Goal: Obtain resource: Download file/media

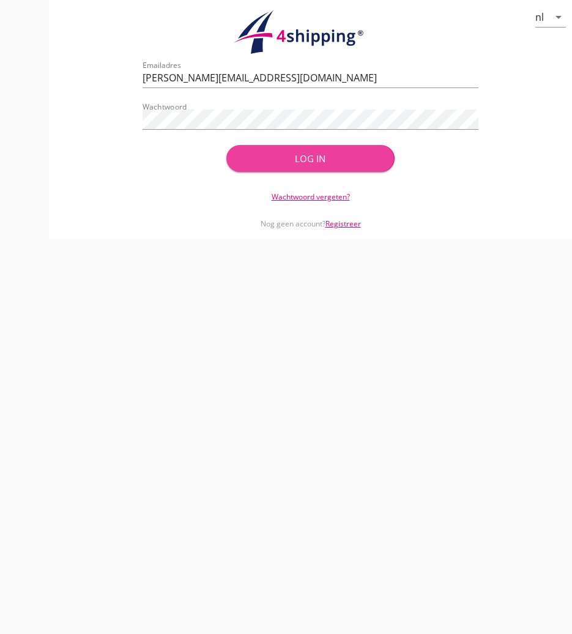
click at [352, 166] on button "Log in" at bounding box center [310, 158] width 168 height 27
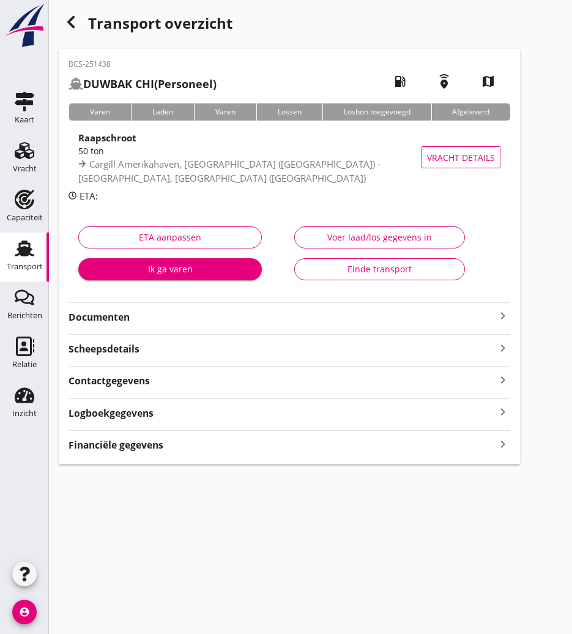
click at [78, 17] on icon "button" at bounding box center [71, 22] width 15 height 15
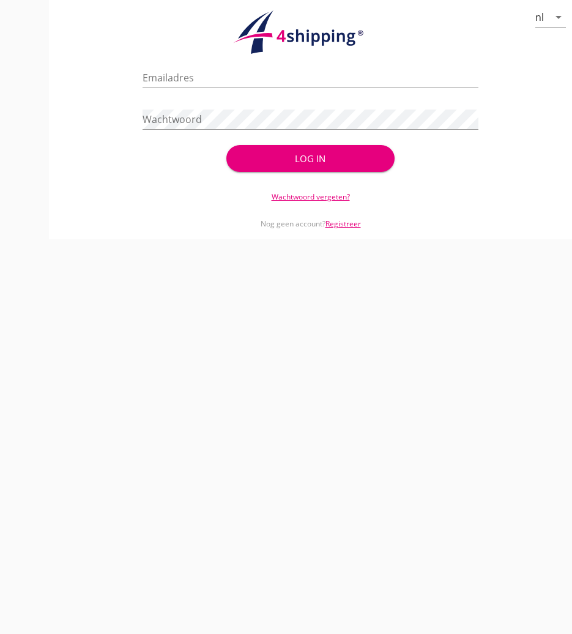
type input "m.schifflers@stoffersbevrachtingen.nl"
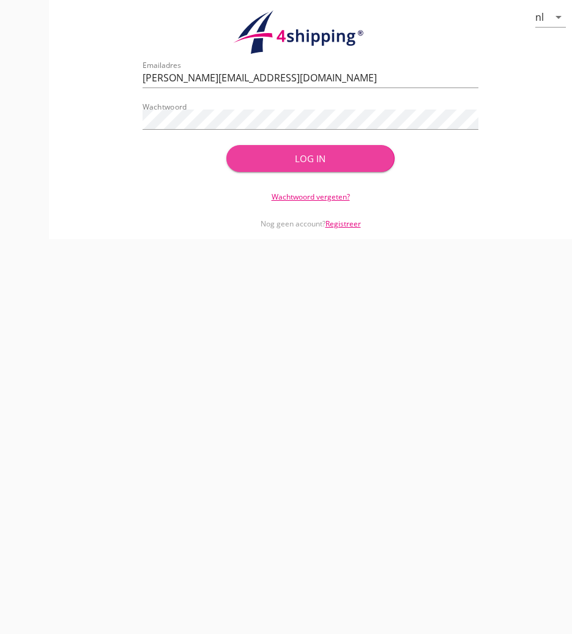
click at [313, 171] on button "Log in" at bounding box center [310, 158] width 168 height 27
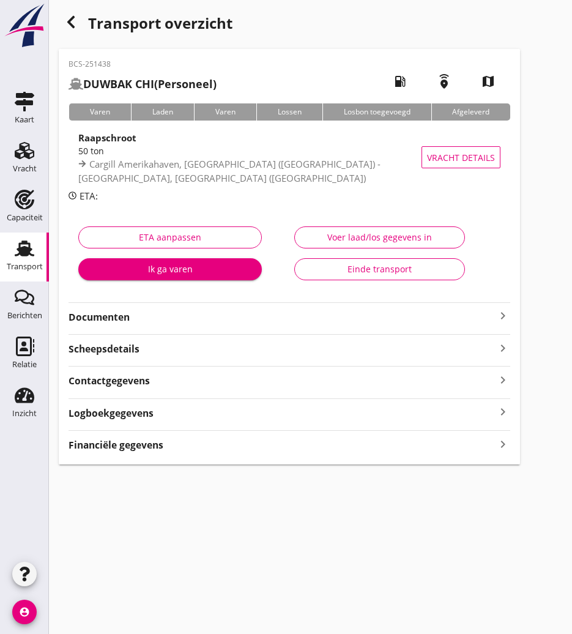
click at [76, 16] on icon "button" at bounding box center [71, 22] width 15 height 15
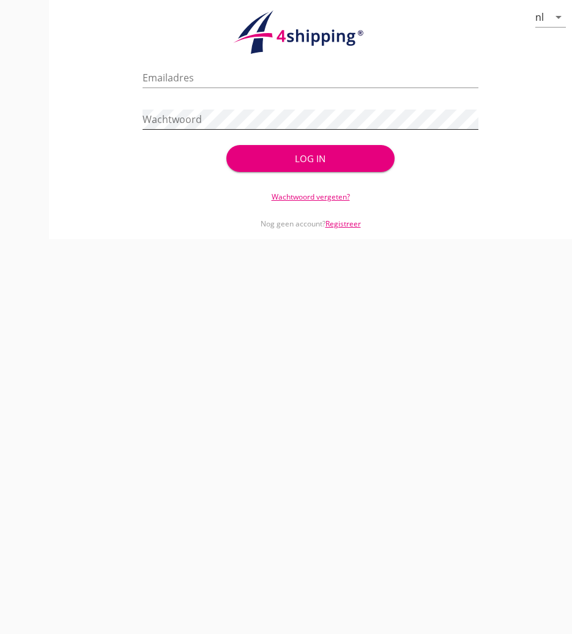
type input "m.schifflers@stoffersbevrachtingen.nl"
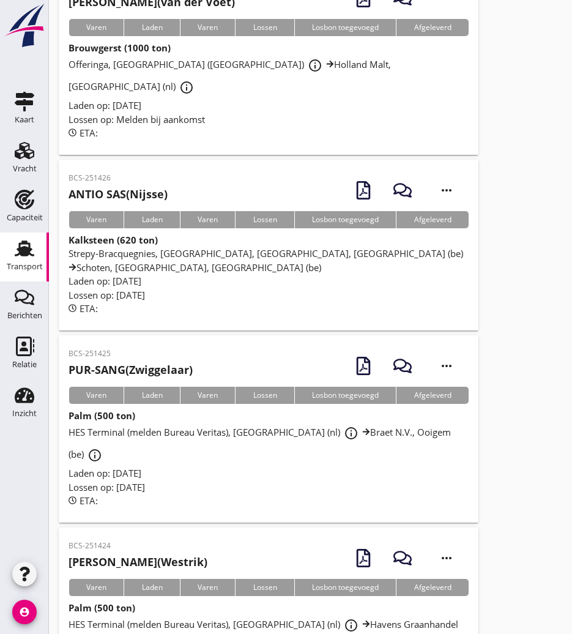
scroll to position [2797, 0]
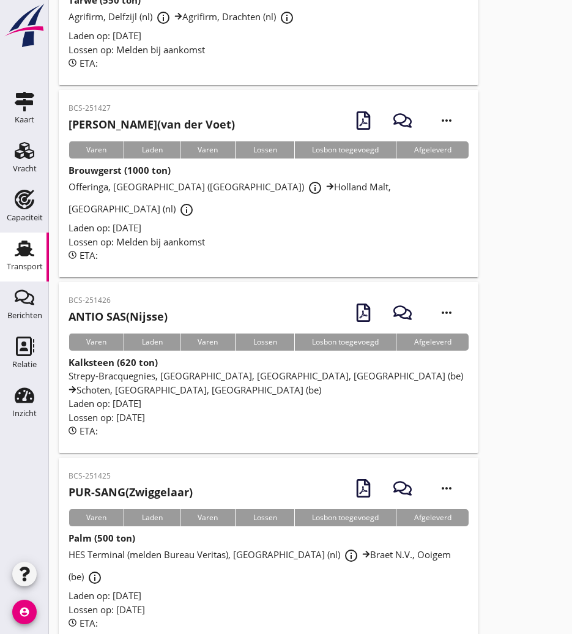
click at [145, 484] on h2 "PUR-SANG (Zwiggelaar)" at bounding box center [131, 492] width 124 height 17
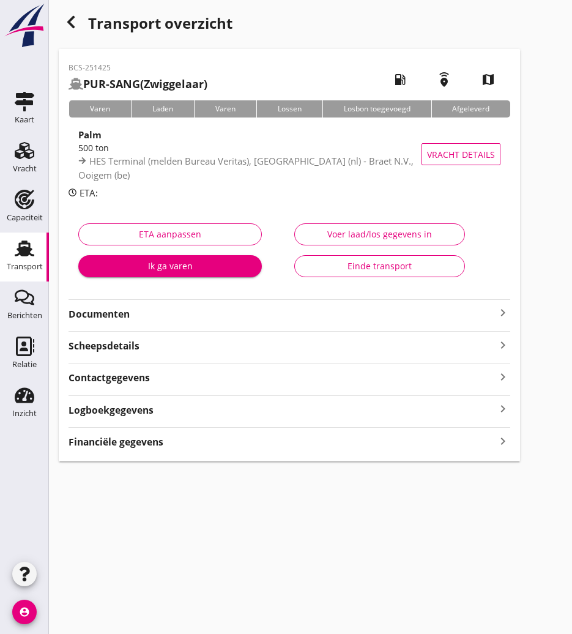
click at [175, 313] on strong "Documenten" at bounding box center [282, 314] width 427 height 14
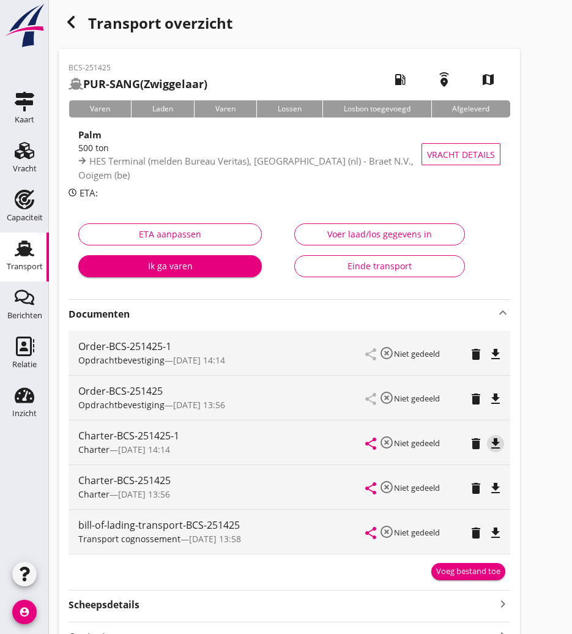
click at [493, 446] on icon "file_download" at bounding box center [495, 443] width 15 height 15
click at [69, 24] on icon "button" at bounding box center [71, 22] width 15 height 15
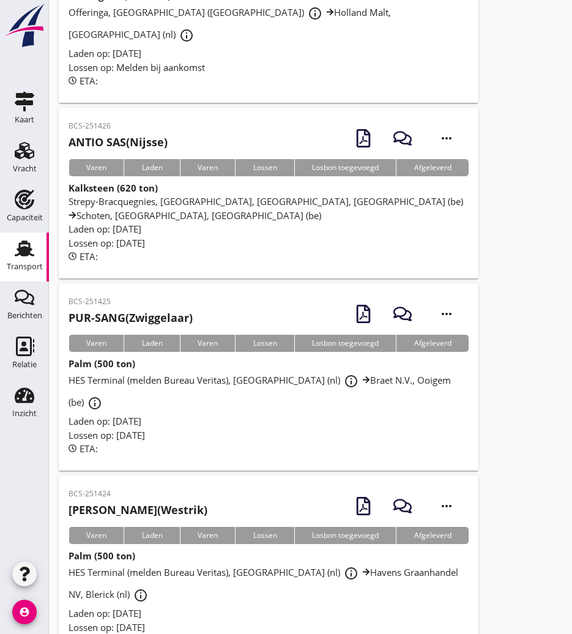
scroll to position [2849, 0]
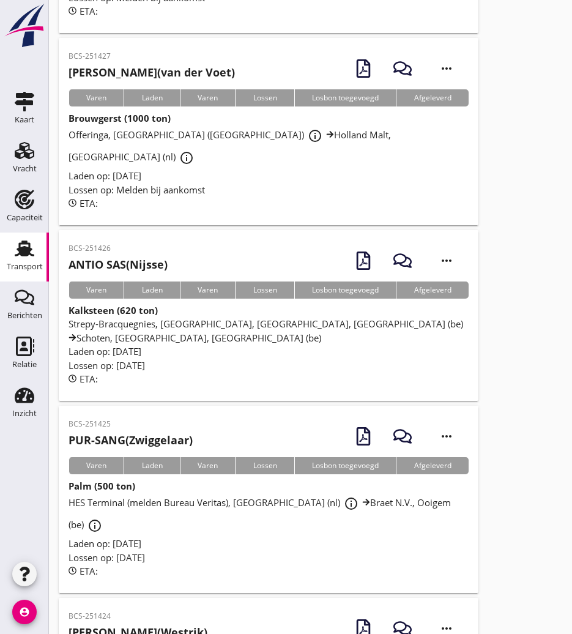
click at [166, 419] on div "BCS-251425 PUR-SANG (Zwiggelaar)" at bounding box center [131, 434] width 124 height 30
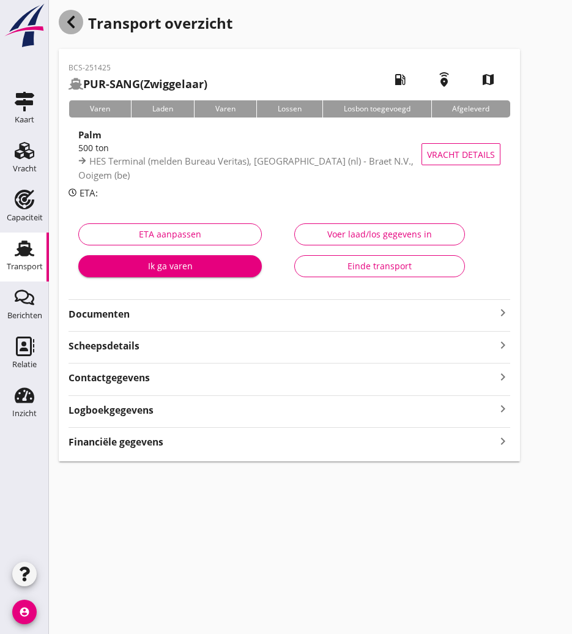
drag, startPoint x: 65, startPoint y: 25, endPoint x: 6, endPoint y: 47, distance: 63.3
click at [65, 24] on icon "button" at bounding box center [71, 22] width 15 height 15
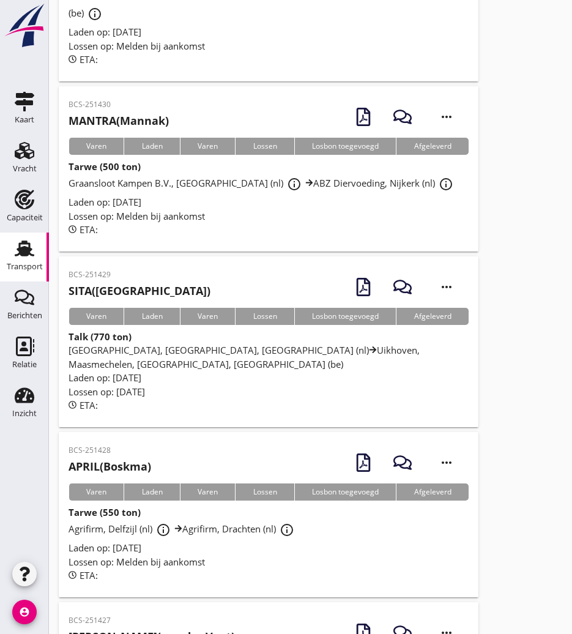
scroll to position [2469, 0]
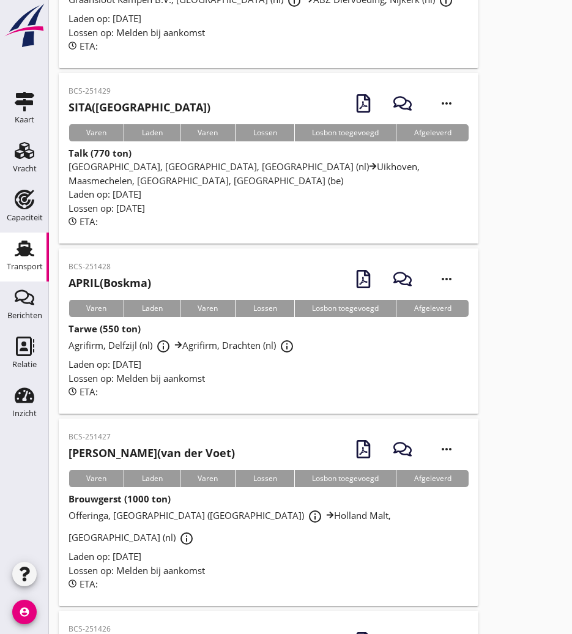
click at [133, 633] on h2 "[PERSON_NAME] (Nijsse)" at bounding box center [118, 645] width 99 height 17
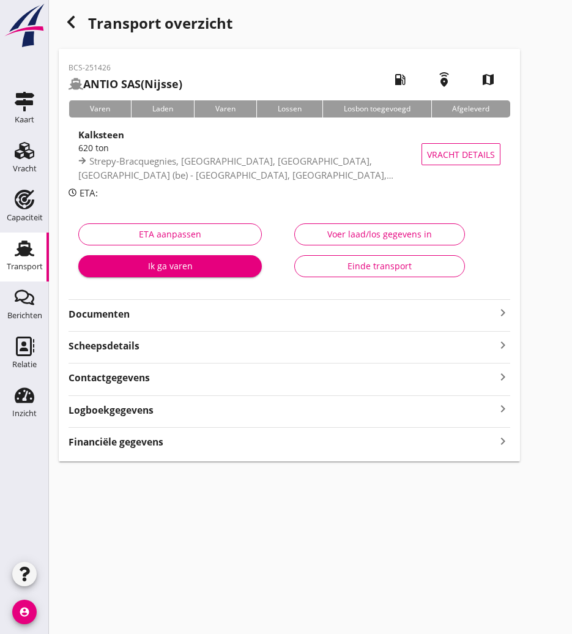
click at [203, 316] on strong "Documenten" at bounding box center [282, 314] width 427 height 14
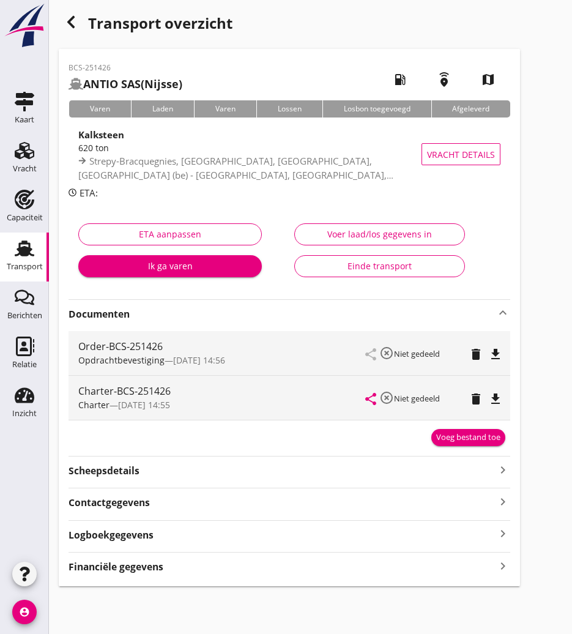
click at [487, 397] on div "file_download" at bounding box center [495, 399] width 17 height 15
click at [73, 17] on use "button" at bounding box center [70, 22] width 7 height 12
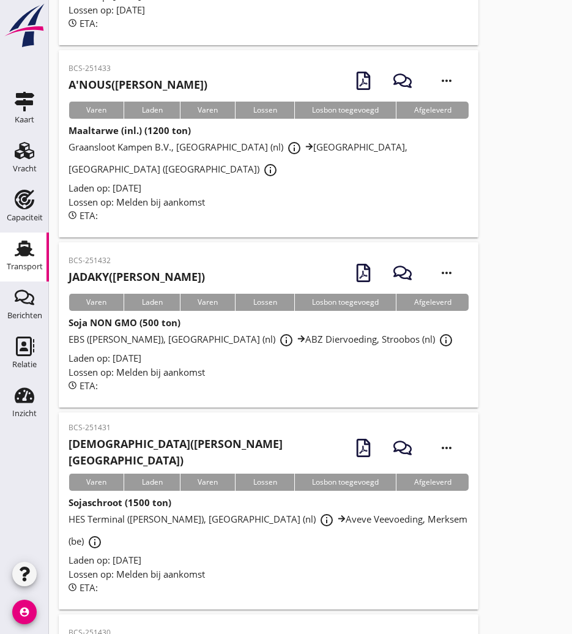
scroll to position [2430, 0]
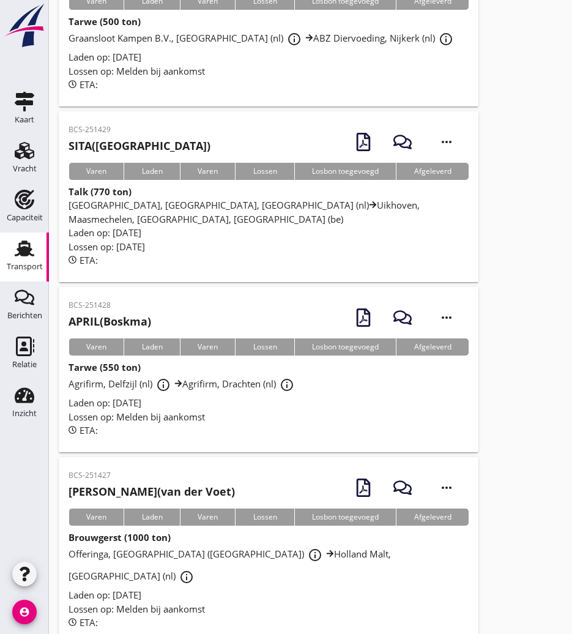
drag, startPoint x: 182, startPoint y: 336, endPoint x: 115, endPoint y: 332, distance: 66.8
click at [182, 483] on h2 "[PERSON_NAME] ([PERSON_NAME])" at bounding box center [152, 491] width 166 height 17
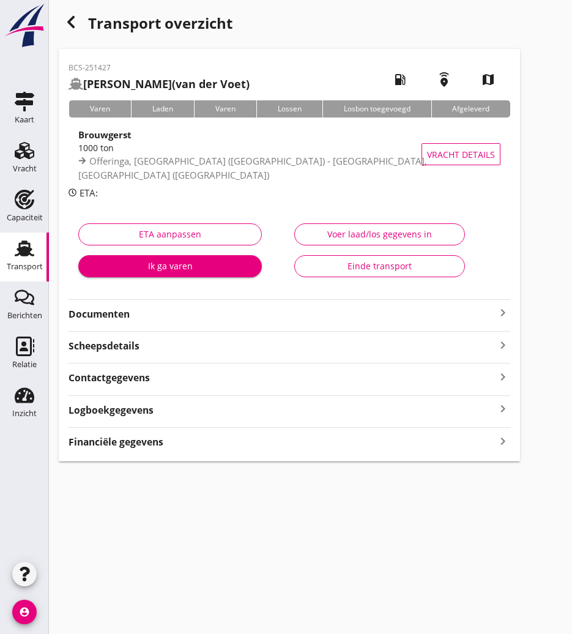
drag, startPoint x: 141, startPoint y: 308, endPoint x: 201, endPoint y: 317, distance: 61.3
click at [141, 308] on strong "Documenten" at bounding box center [282, 314] width 427 height 14
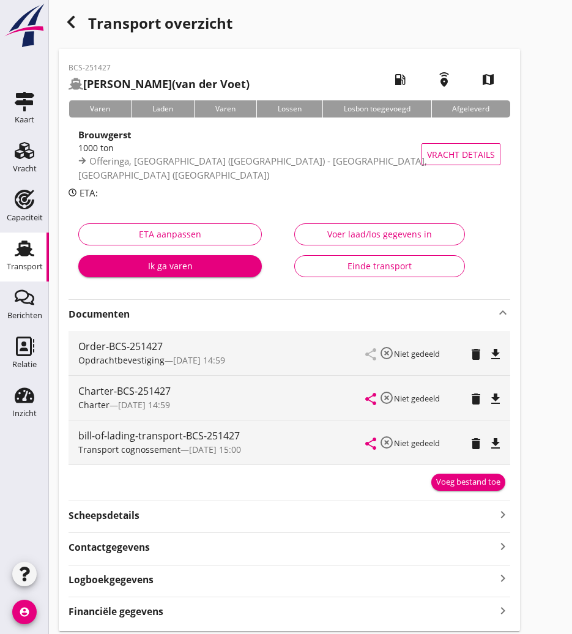
click at [500, 401] on icon "file_download" at bounding box center [495, 399] width 15 height 15
drag, startPoint x: 64, startPoint y: 21, endPoint x: 5, endPoint y: 40, distance: 62.5
click at [64, 20] on icon "button" at bounding box center [71, 22] width 15 height 15
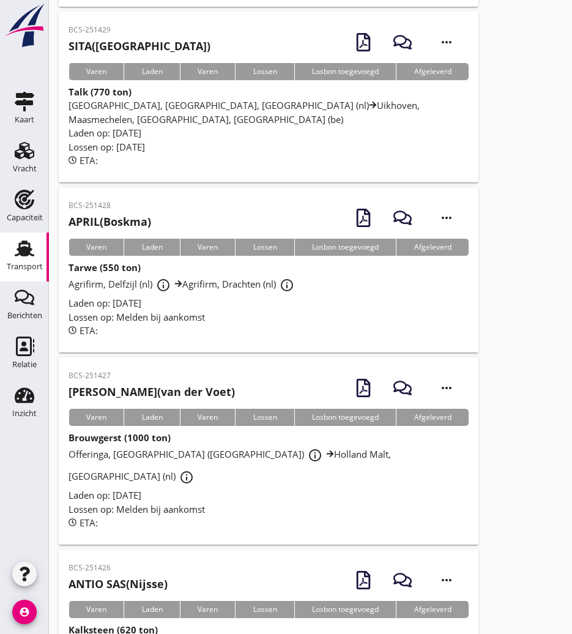
scroll to position [2408, 0]
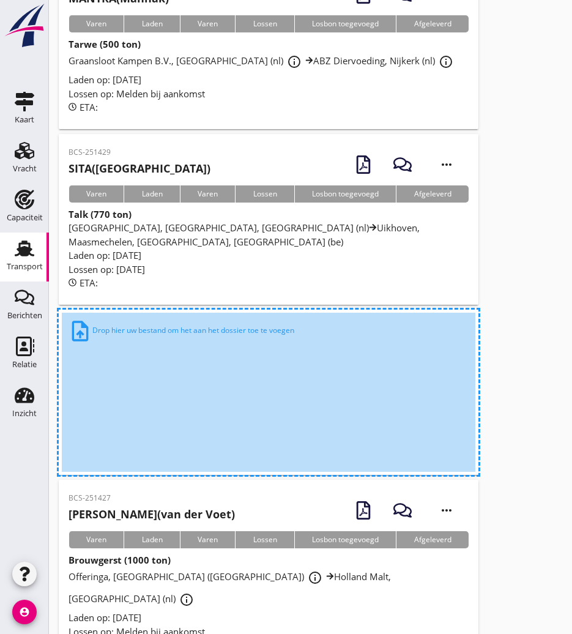
click at [318, 313] on div "upload_file Drop hier uw bestand om het aan het dossier toe te voegen" at bounding box center [269, 392] width 414 height 159
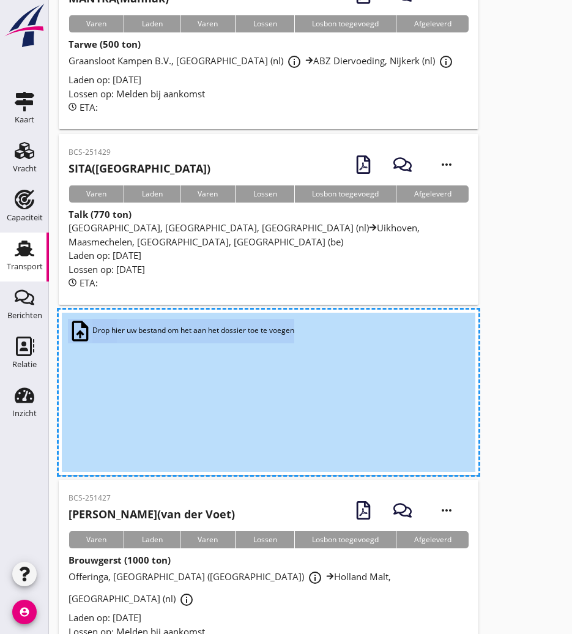
click at [318, 313] on div "upload_file Drop hier uw bestand om het aan het dossier toe te voegen" at bounding box center [269, 392] width 414 height 159
click at [184, 553] on div "Brouwgerst (1000 ton) Offeringa, [GEOGRAPHIC_DATA] (nl) info_outline Holland Ma…" at bounding box center [269, 602] width 400 height 99
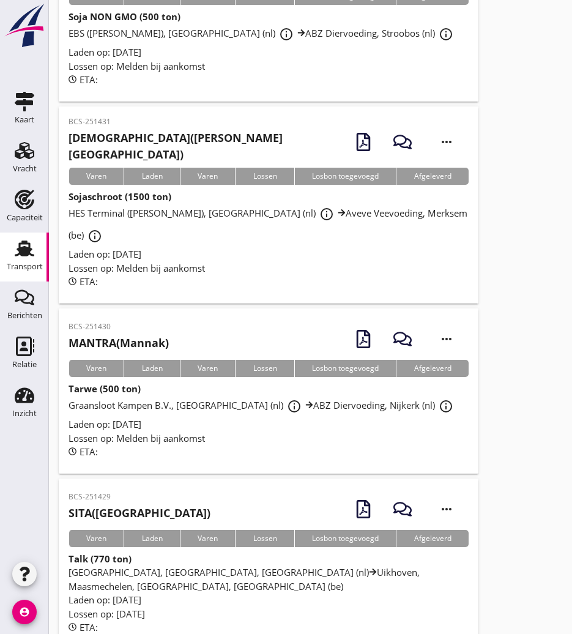
scroll to position [2124, 0]
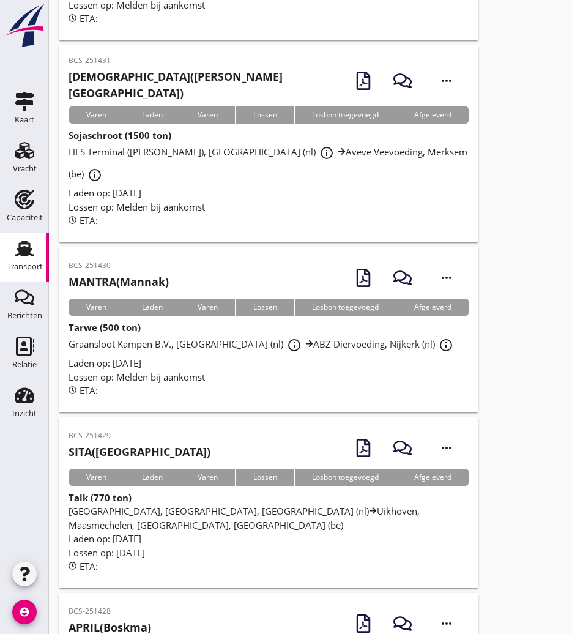
click at [192, 603] on div "BCS-251428 APRIL (Boskma) more_horiz" at bounding box center [269, 624] width 400 height 42
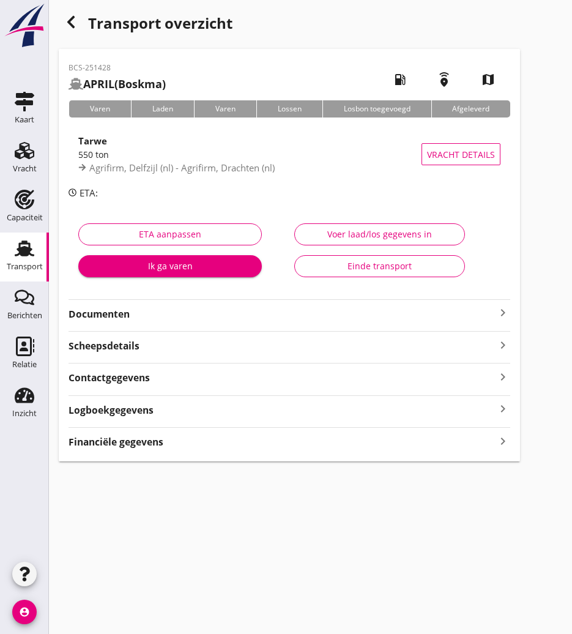
click at [136, 307] on strong "Documenten" at bounding box center [282, 314] width 427 height 14
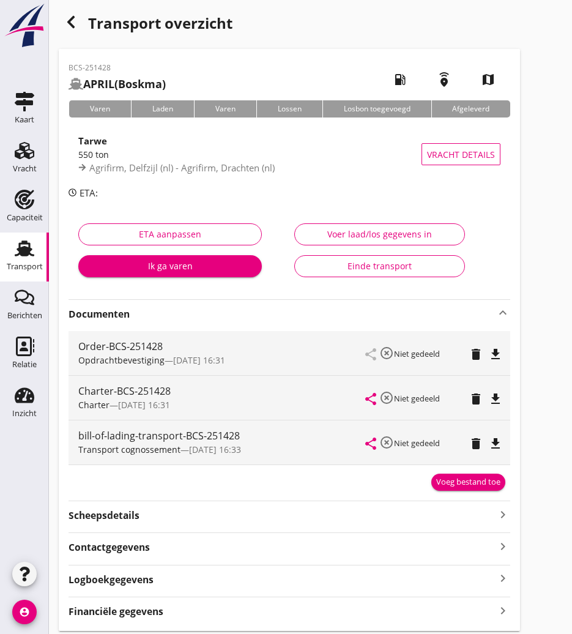
click at [505, 394] on div "Charter-BCS-251428 Charter — [DATE] 16:31 share highlight_off Niet gedeeld dele…" at bounding box center [290, 398] width 442 height 44
click at [494, 396] on icon "file_download" at bounding box center [495, 399] width 15 height 15
click at [67, 15] on icon "button" at bounding box center [71, 22] width 15 height 15
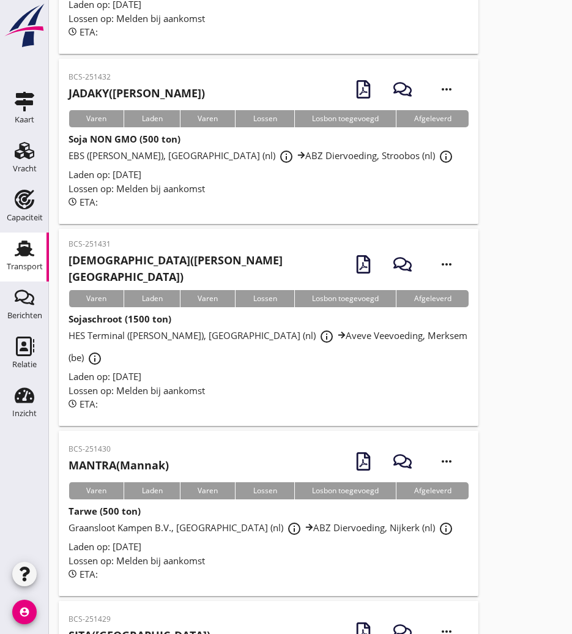
scroll to position [2063, 0]
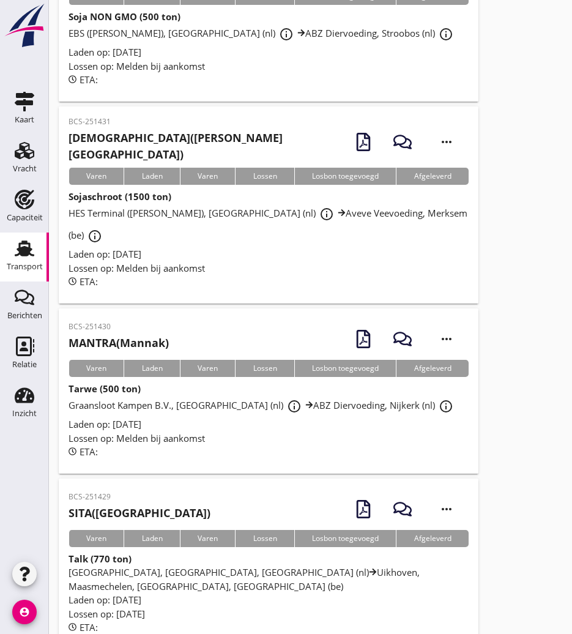
click at [163, 488] on div "BCS-251429 SITA (Zantvoord) more_horiz" at bounding box center [269, 509] width 400 height 42
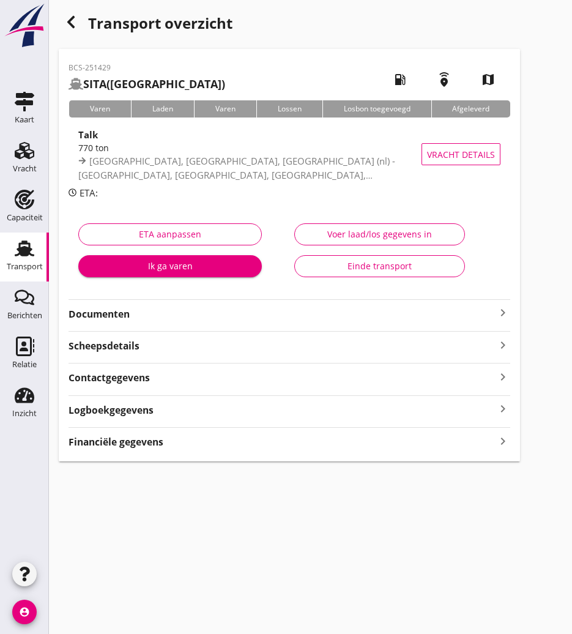
click at [182, 311] on strong "Documenten" at bounding box center [282, 314] width 427 height 14
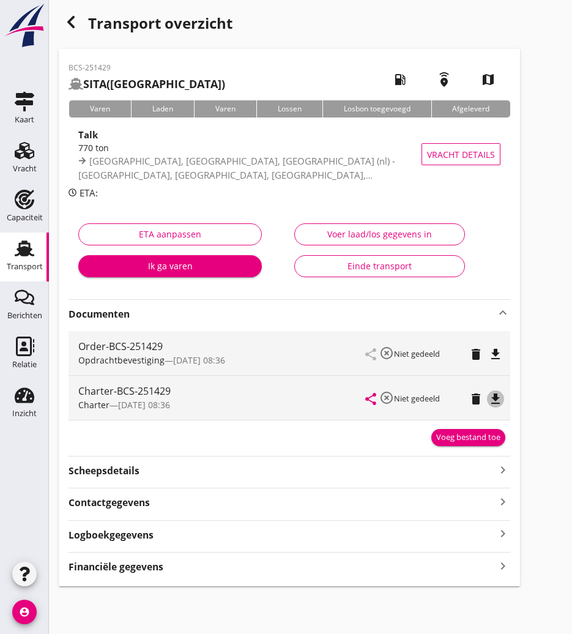
drag, startPoint x: 499, startPoint y: 398, endPoint x: 431, endPoint y: 387, distance: 68.8
click at [498, 398] on icon "file_download" at bounding box center [495, 399] width 15 height 15
click at [76, 26] on icon "button" at bounding box center [71, 22] width 15 height 15
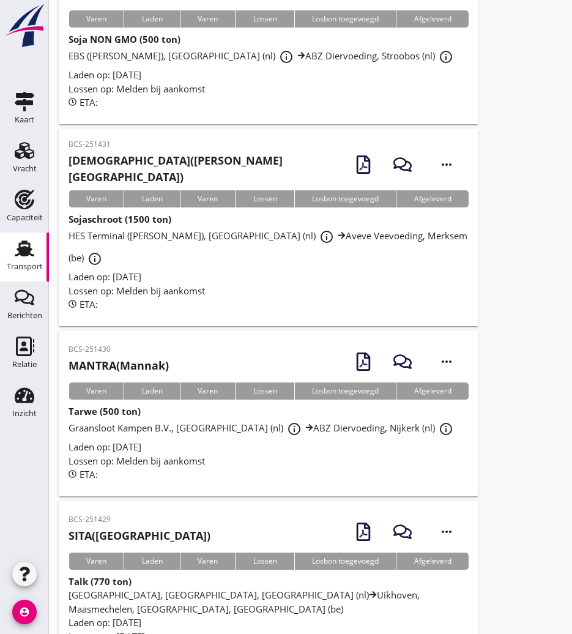
scroll to position [1979, 0]
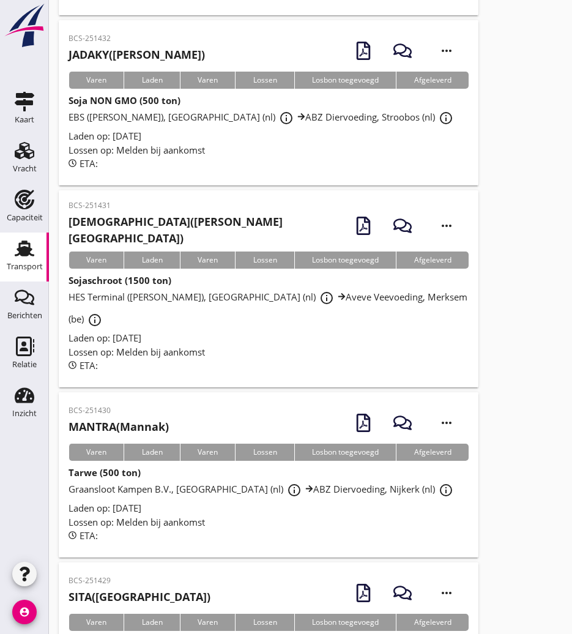
click at [119, 419] on h2 "MANTRA ([PERSON_NAME])" at bounding box center [119, 427] width 100 height 17
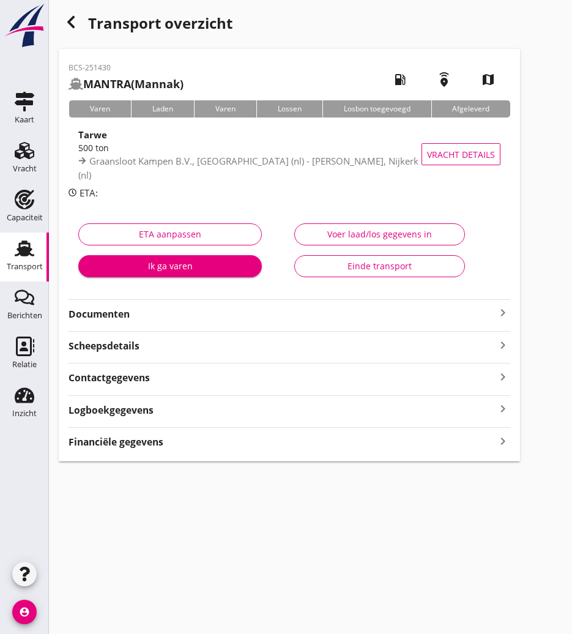
drag, startPoint x: 146, startPoint y: 315, endPoint x: 195, endPoint y: 323, distance: 50.2
click at [146, 315] on strong "Documenten" at bounding box center [282, 314] width 427 height 14
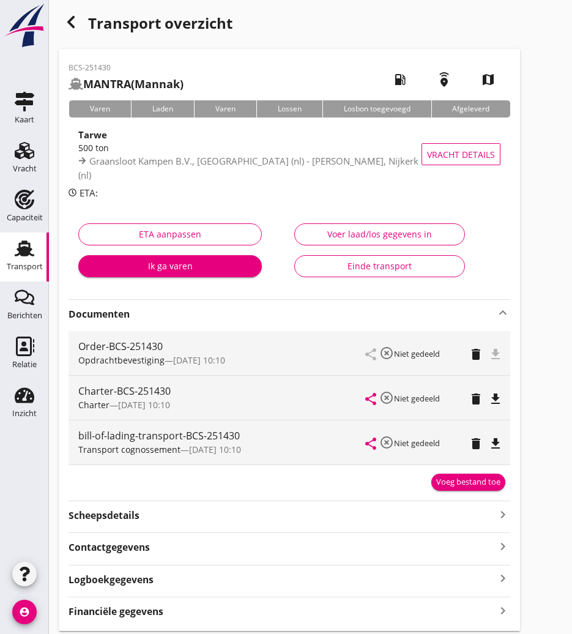
click at [493, 398] on icon "file_download" at bounding box center [495, 399] width 15 height 15
click at [66, 28] on icon "button" at bounding box center [71, 22] width 15 height 15
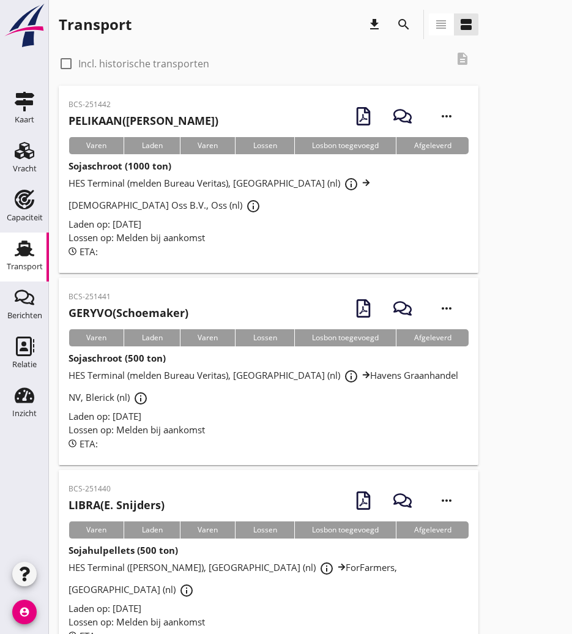
click at [409, 26] on icon "search" at bounding box center [404, 24] width 15 height 15
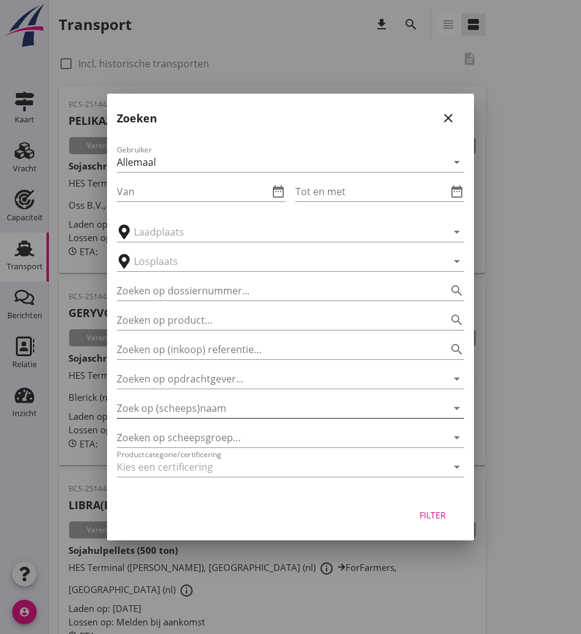
click at [176, 420] on div "Gebruiker Allemaal arrow_drop_down Van date_range Tot en met date_range arrow_d…" at bounding box center [290, 313] width 367 height 361
click at [180, 416] on input "Zoek op (scheeps)naam" at bounding box center [273, 408] width 313 height 20
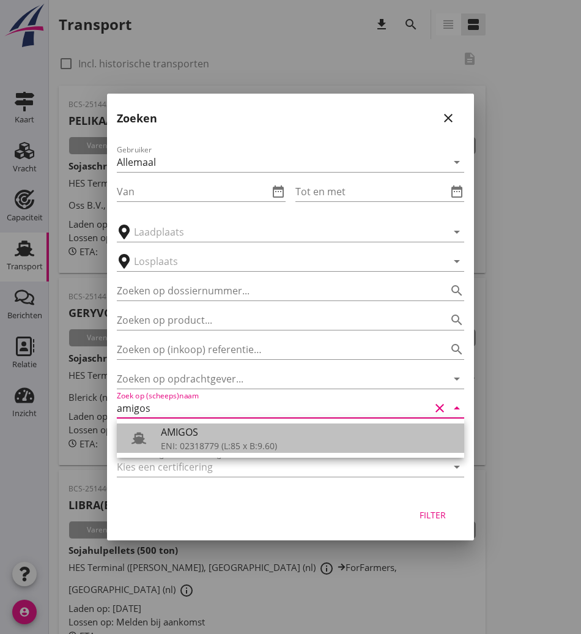
click at [220, 445] on div "ENI: 02318779 (L:85 x B:9.60)" at bounding box center [308, 445] width 294 height 13
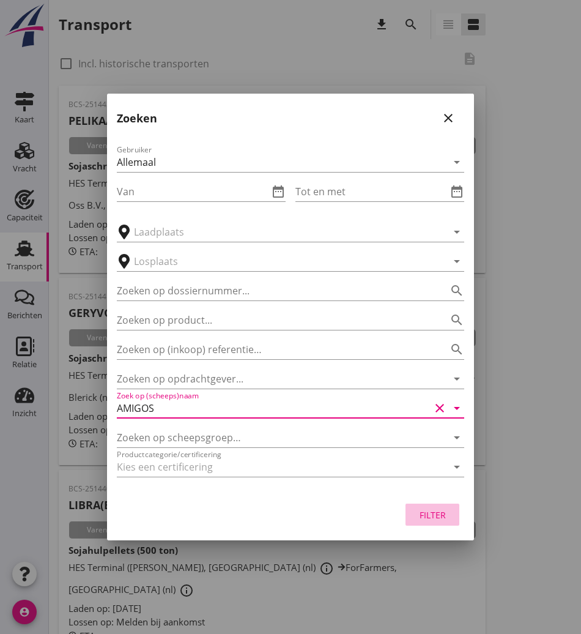
drag, startPoint x: 430, startPoint y: 515, endPoint x: 422, endPoint y: 513, distance: 7.4
click at [430, 515] on div "Filter" at bounding box center [433, 515] width 34 height 13
type input "AMIGOS"
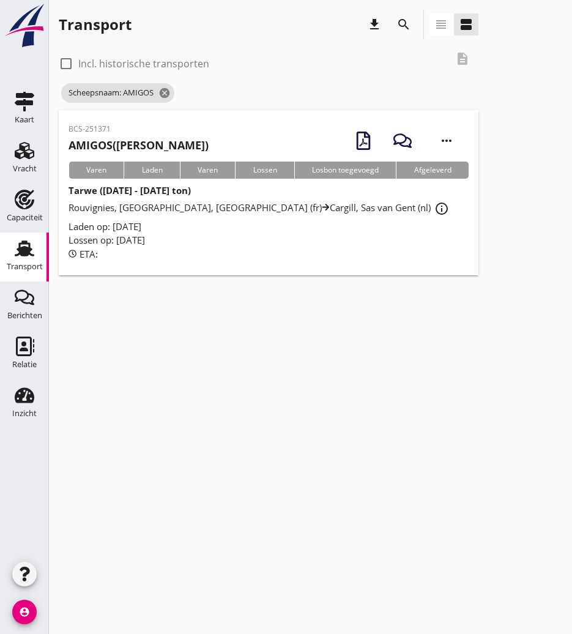
click at [264, 225] on div "Laden op: [DATE]" at bounding box center [269, 227] width 400 height 14
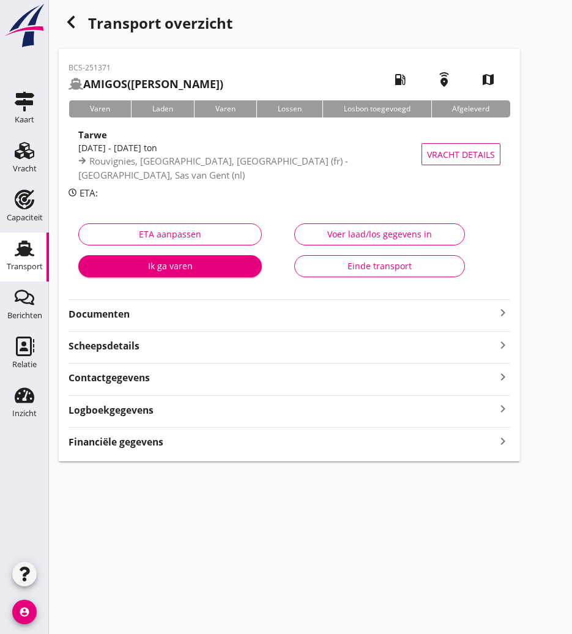
click at [177, 315] on strong "Documenten" at bounding box center [282, 314] width 427 height 14
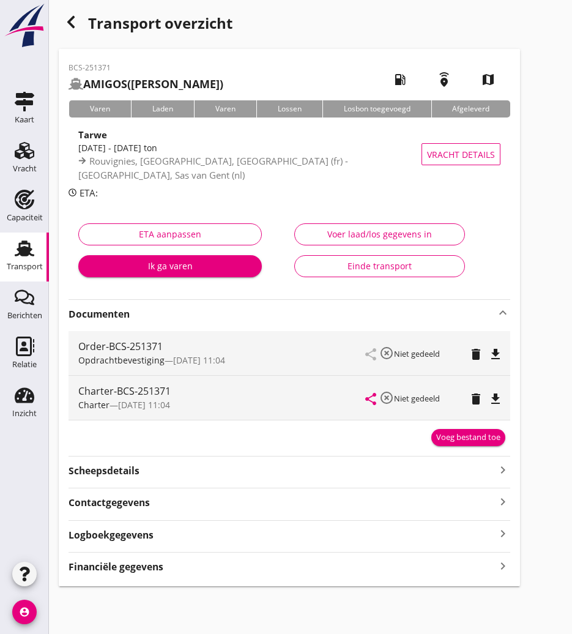
click at [490, 397] on icon "file_download" at bounding box center [495, 399] width 15 height 15
click at [163, 466] on div "Scheepsdetails keyboard_arrow_right" at bounding box center [290, 469] width 442 height 17
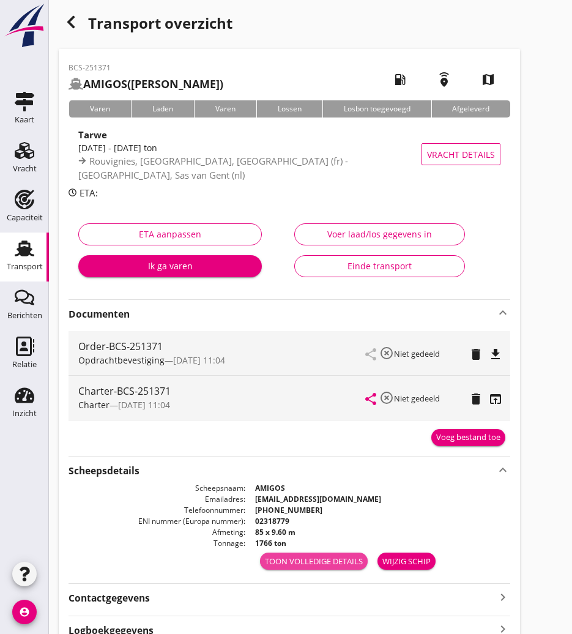
click at [339, 556] on div "Toon volledige details" at bounding box center [314, 562] width 98 height 12
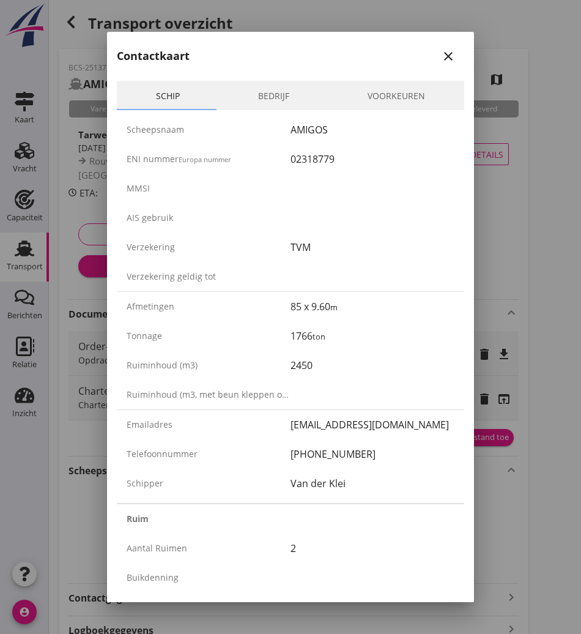
click at [452, 56] on div "Contactkaart close" at bounding box center [290, 51] width 367 height 39
click at [449, 56] on div "close" at bounding box center [449, 56] width 22 height 15
